Goal: Obtain resource: Obtain resource

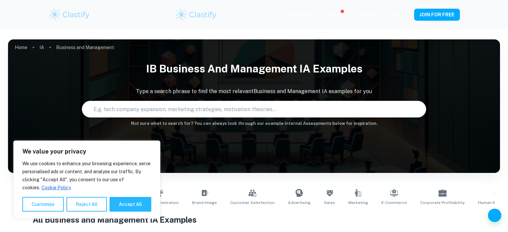
click at [75, 200] on button "Reject All" at bounding box center [87, 204] width 40 height 15
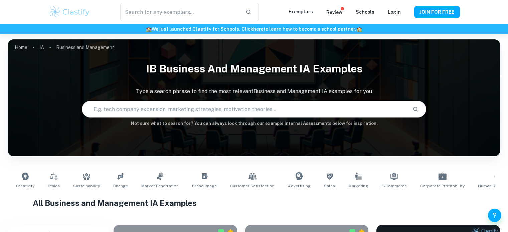
type input "Business and Management"
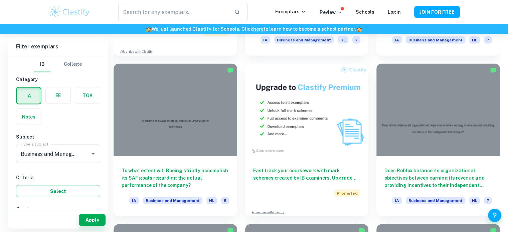
scroll to position [1288, 0]
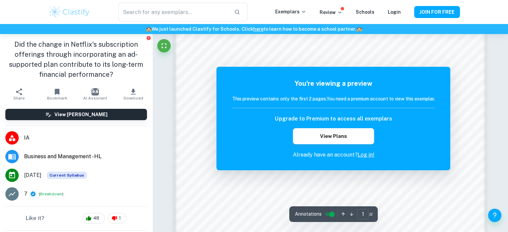
scroll to position [727, 0]
